Goal: Transaction & Acquisition: Purchase product/service

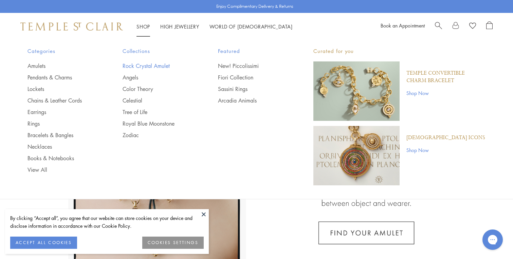
click at [142, 63] on link "Rock Crystal Amulet" at bounding box center [157, 65] width 68 height 7
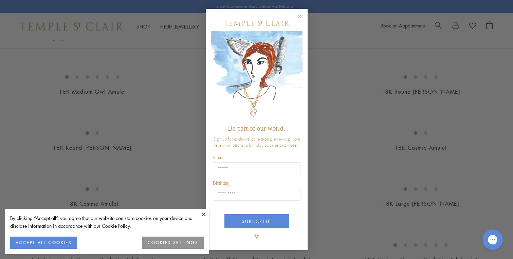
scroll to position [455, 0]
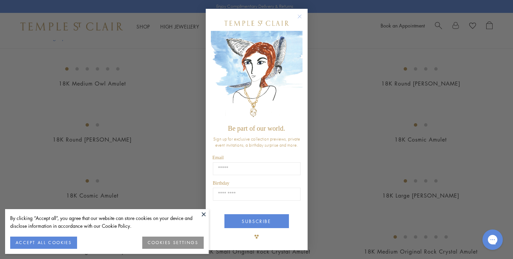
click at [299, 15] on circle "Close dialog" at bounding box center [299, 16] width 8 height 8
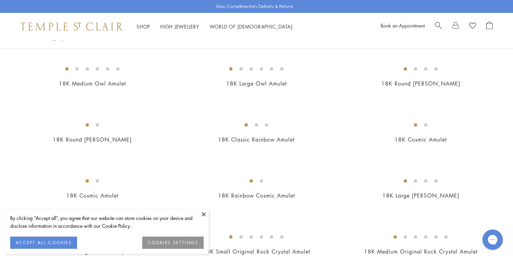
click at [204, 211] on button at bounding box center [204, 214] width 10 height 10
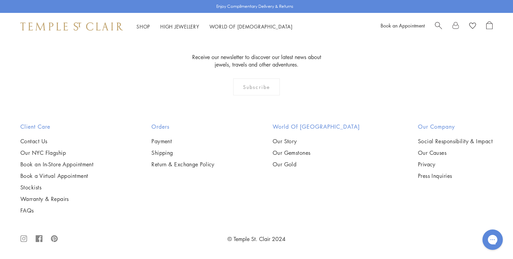
scroll to position [3628, 0]
click at [0, 0] on img at bounding box center [0, 0] width 0 height 0
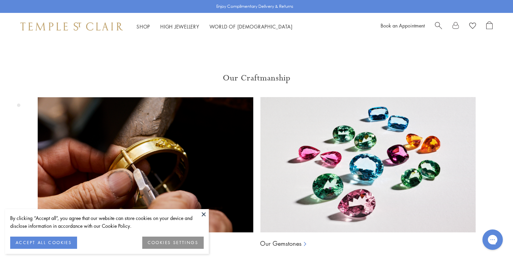
scroll to position [457, 0]
